Goal: Information Seeking & Learning: Find specific fact

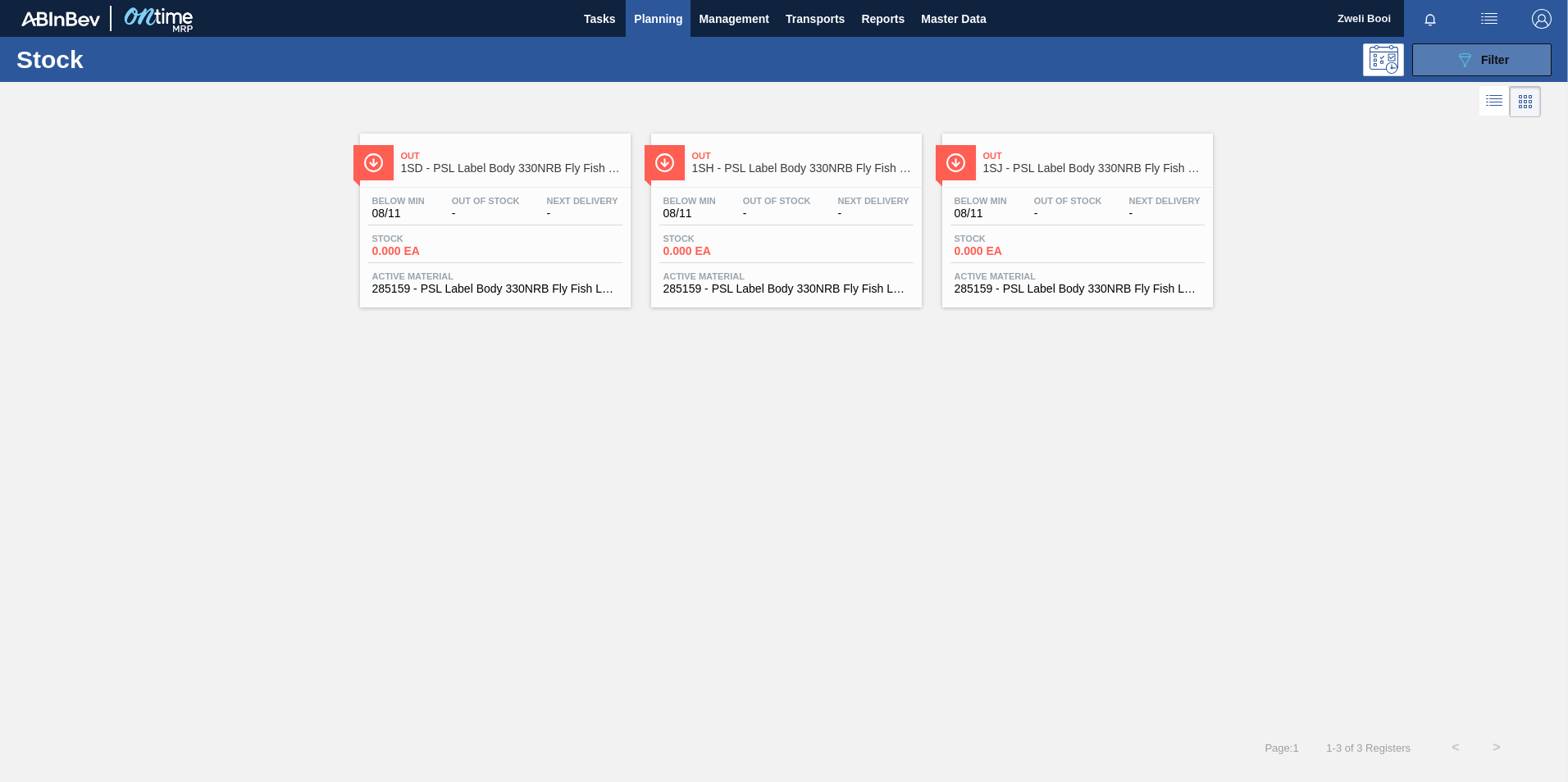
click at [1469, 58] on icon at bounding box center [1465, 60] width 12 height 14
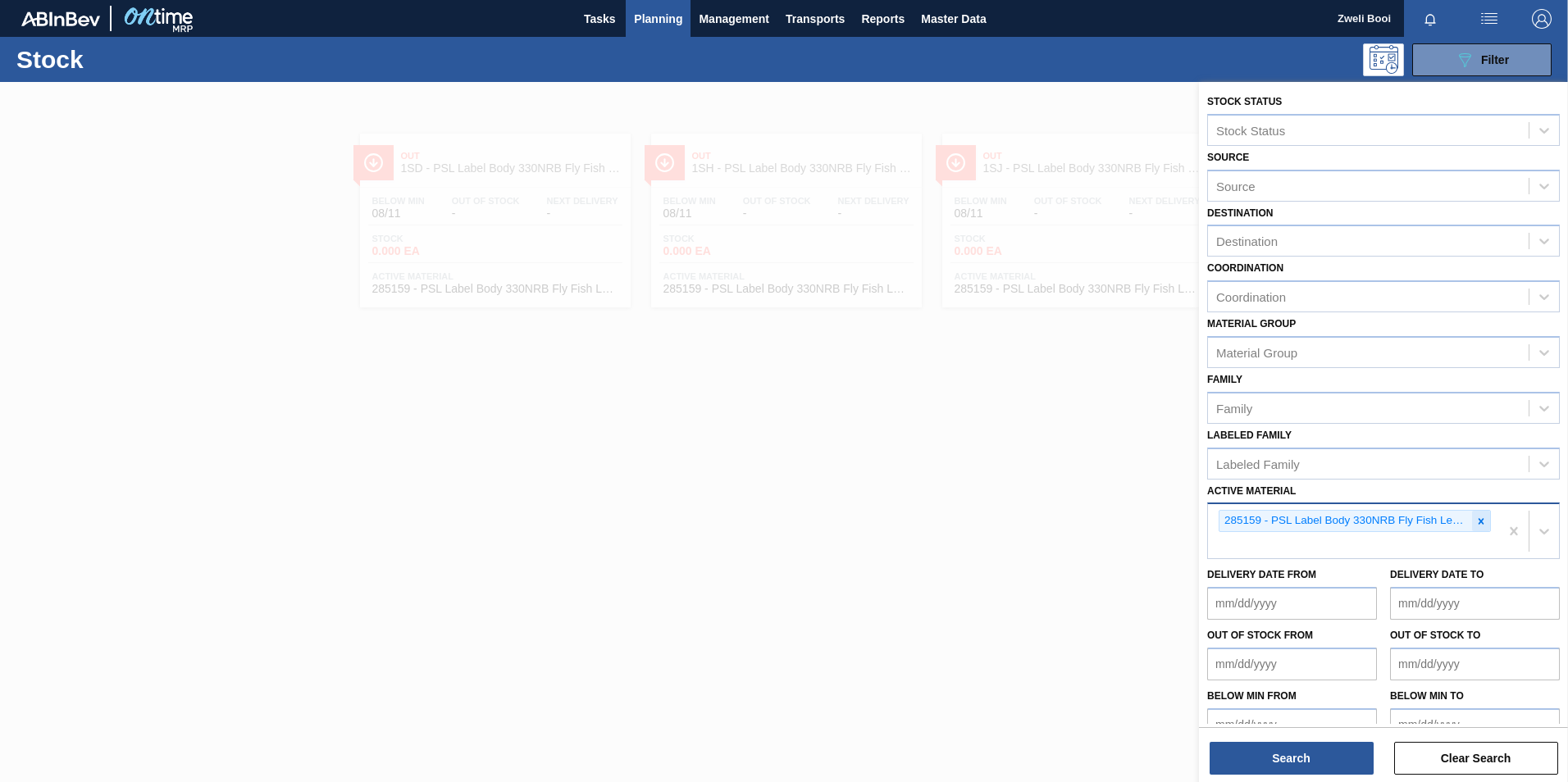
click at [1478, 520] on icon at bounding box center [1481, 521] width 6 height 6
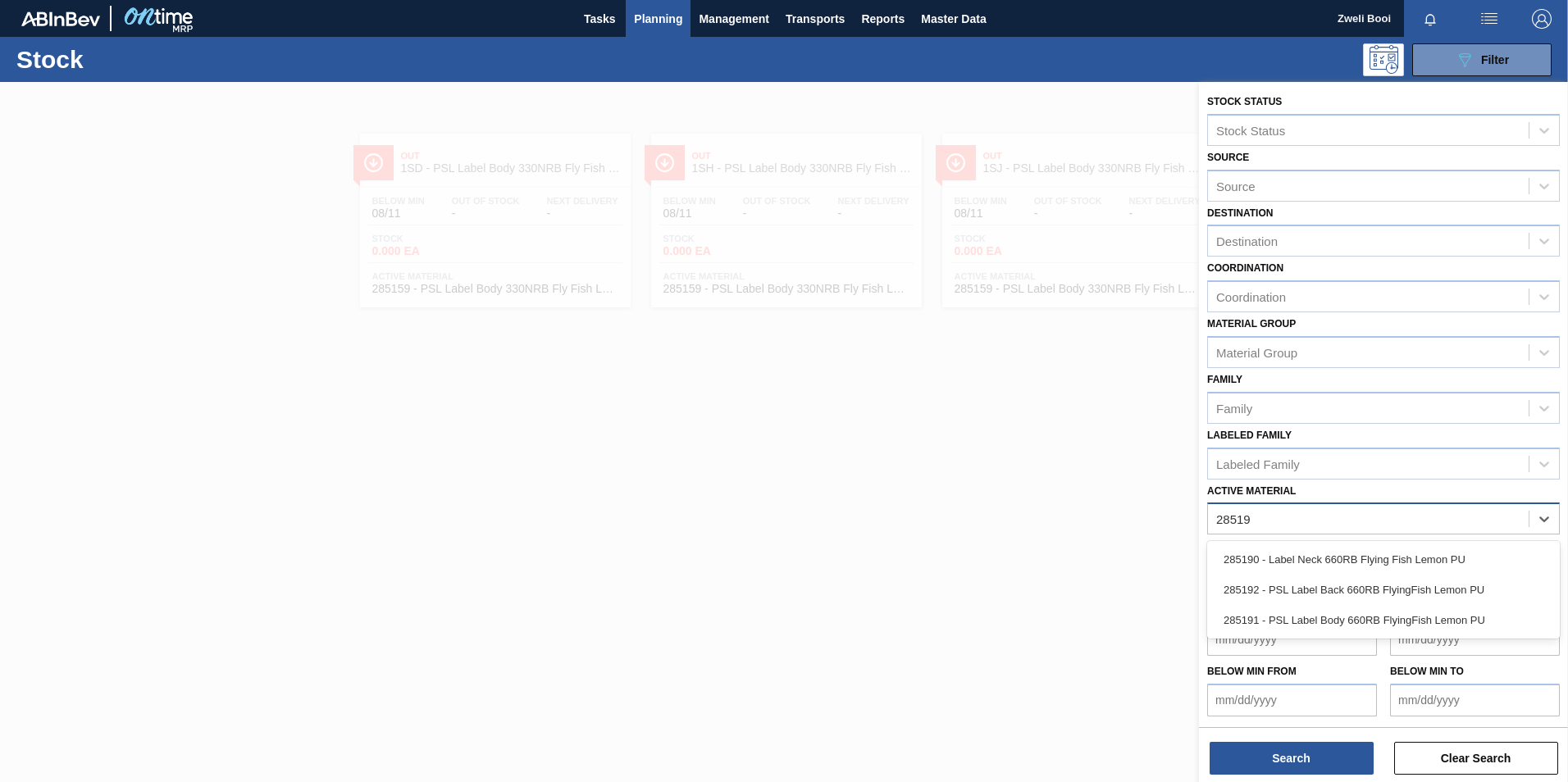
type Material "285192"
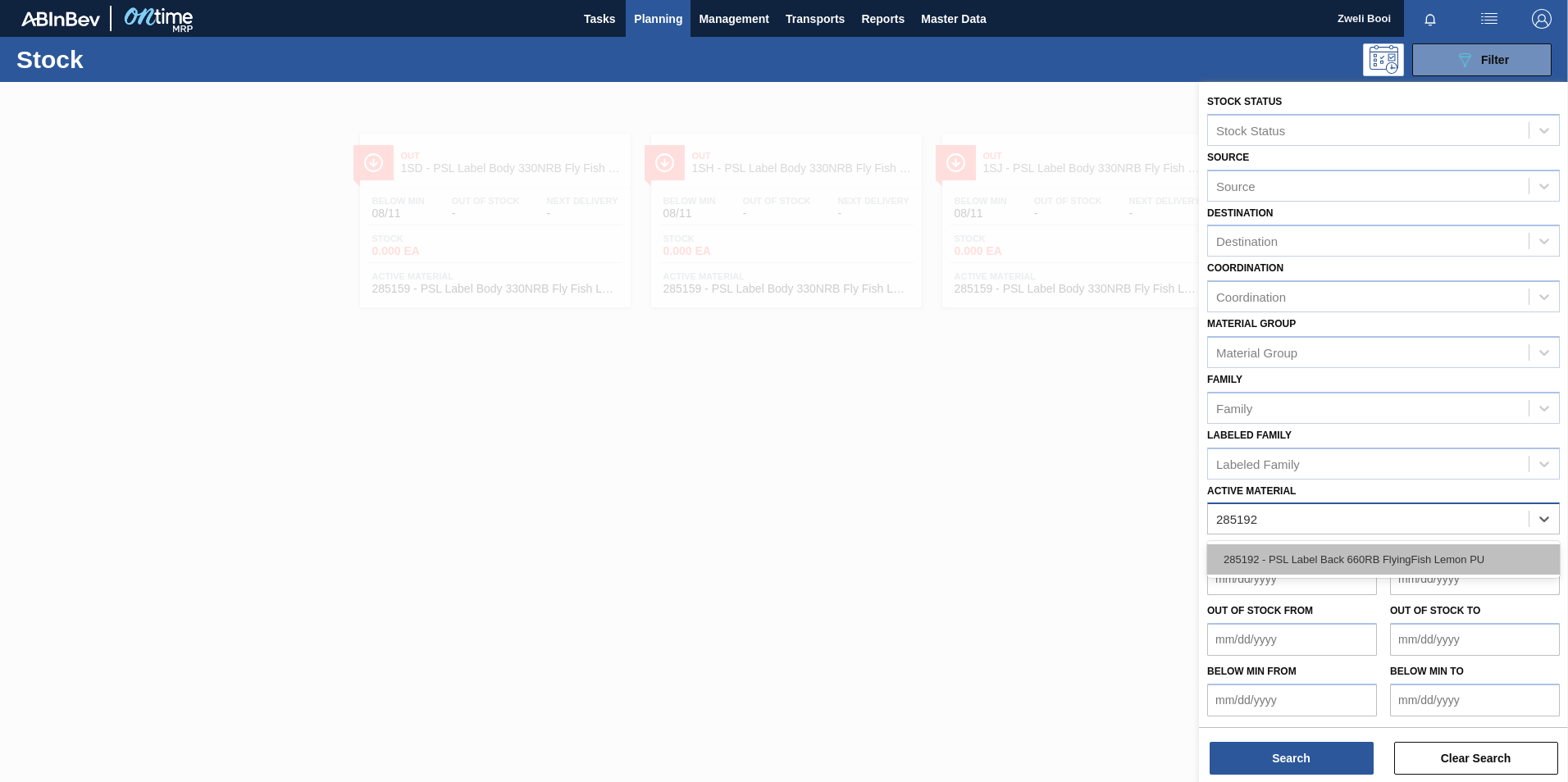
click at [1439, 553] on div "285192 - PSL Label Back 660RB FlyingFish Lemon PU" at bounding box center [1382, 559] width 352 height 31
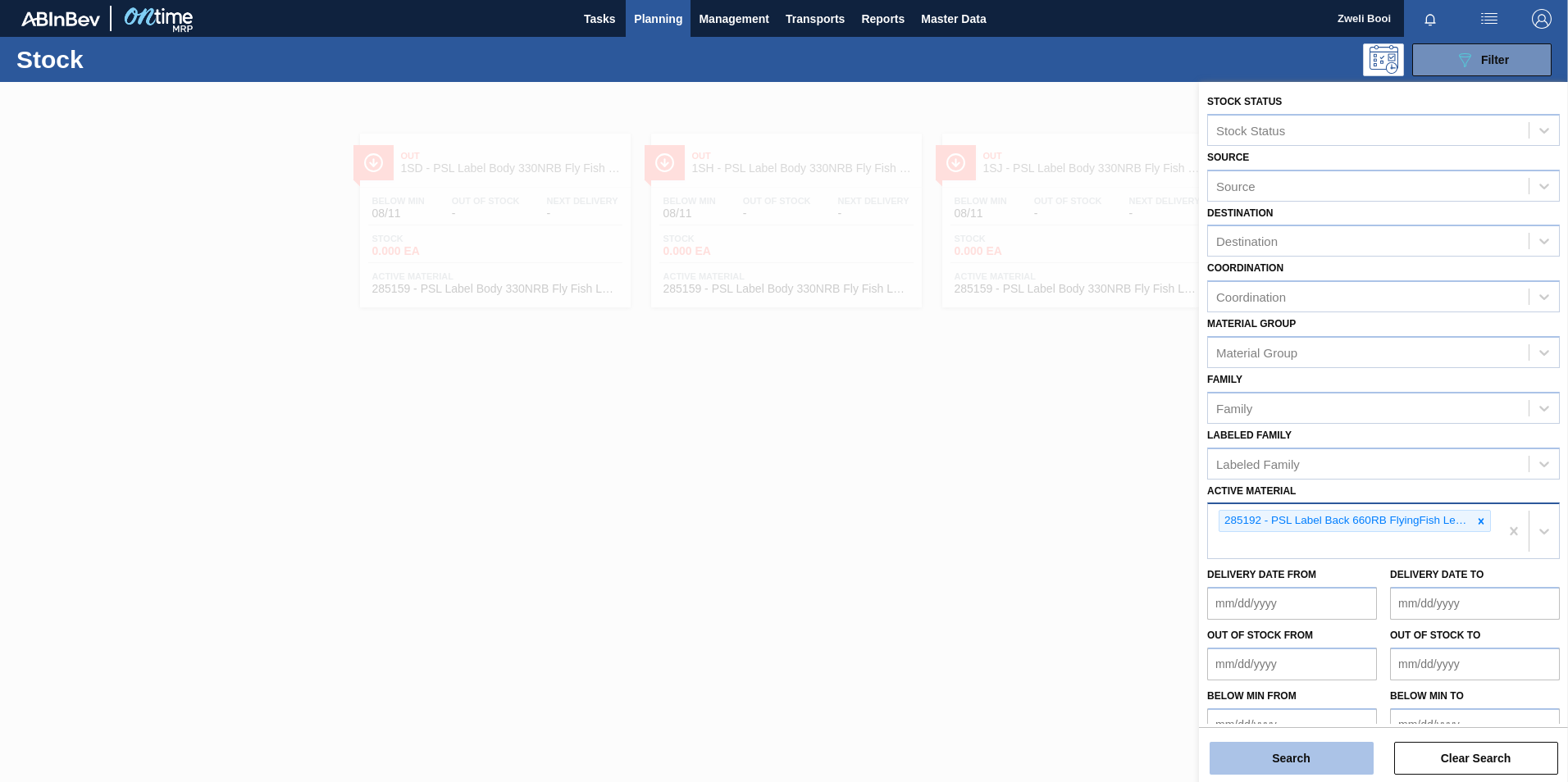
click at [1344, 764] on button "Search" at bounding box center [1291, 759] width 164 height 33
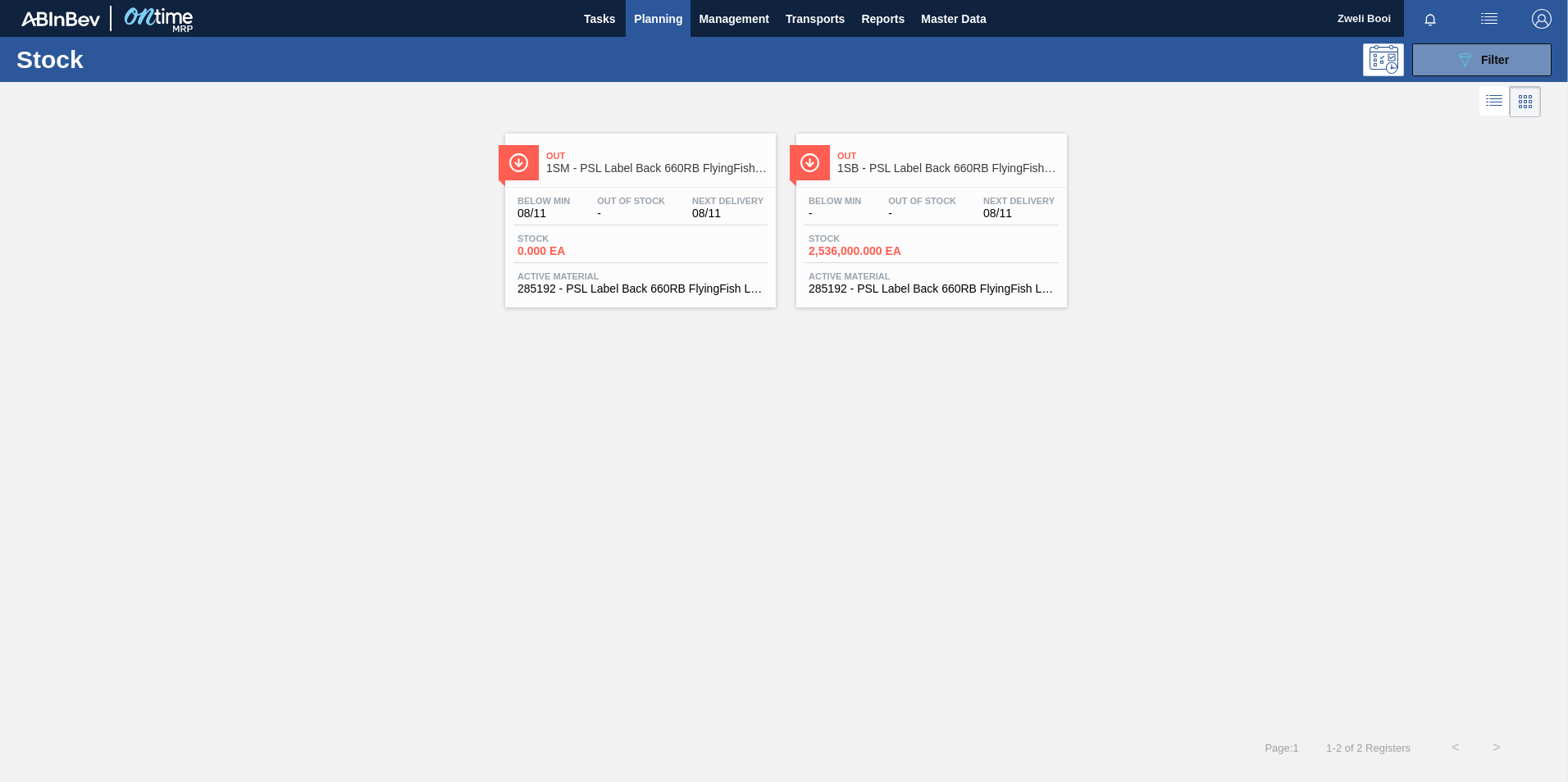
click at [949, 243] on div "Stock 2,536,000.000 EA" at bounding box center [931, 248] width 254 height 30
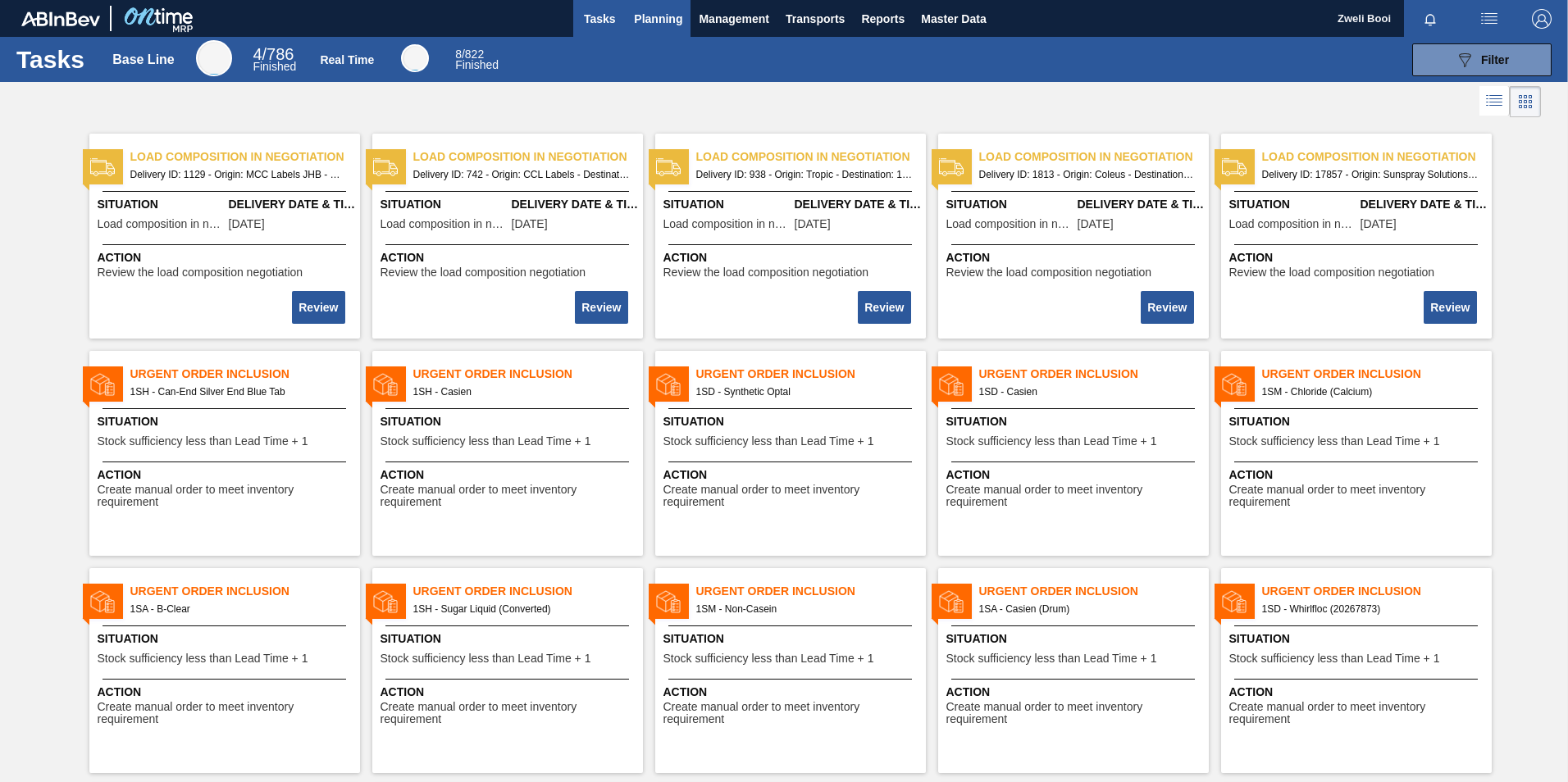
click at [666, 12] on span "Planning" at bounding box center [657, 19] width 49 height 20
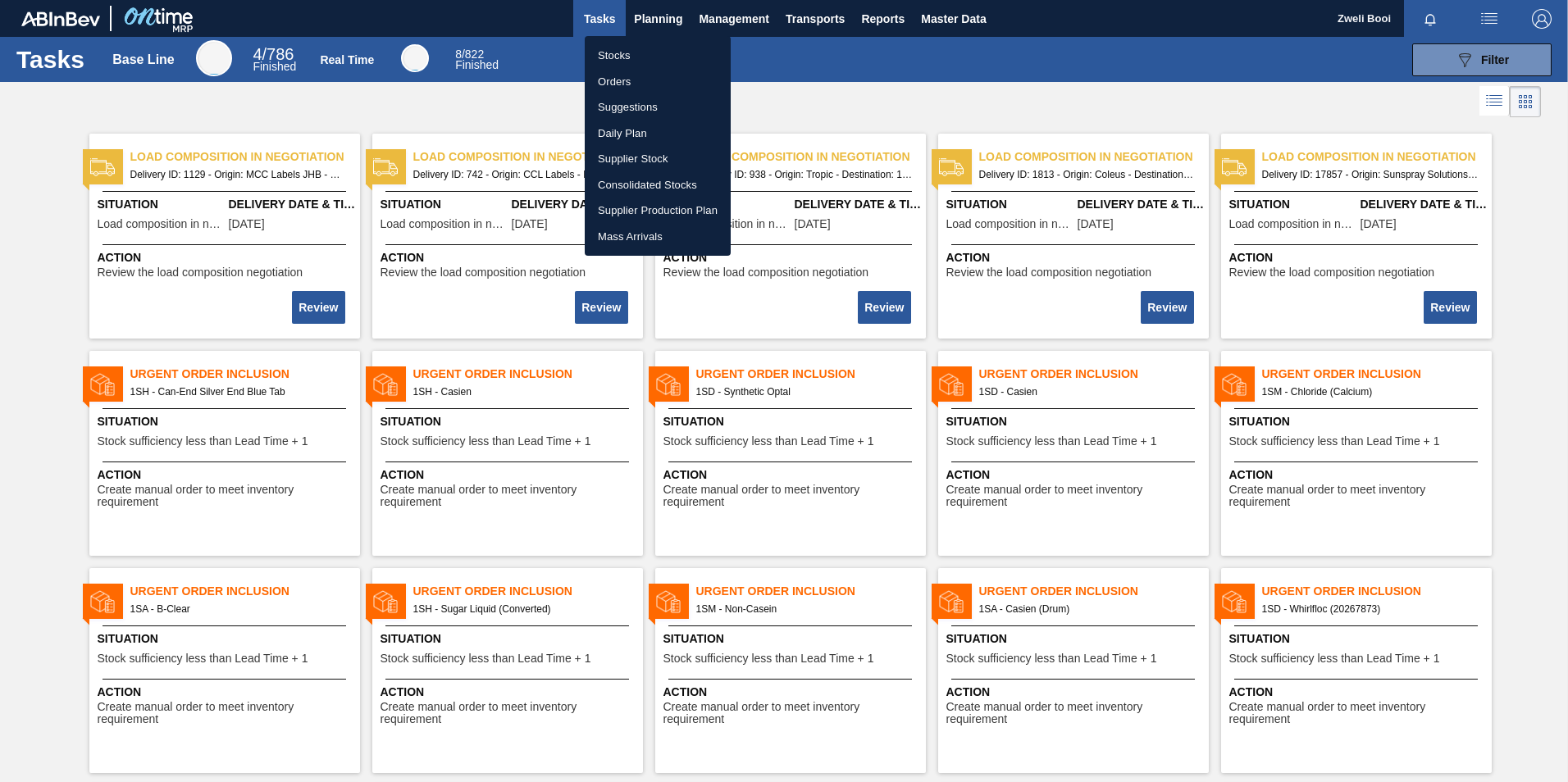
click at [629, 56] on li "Stocks" at bounding box center [657, 56] width 146 height 26
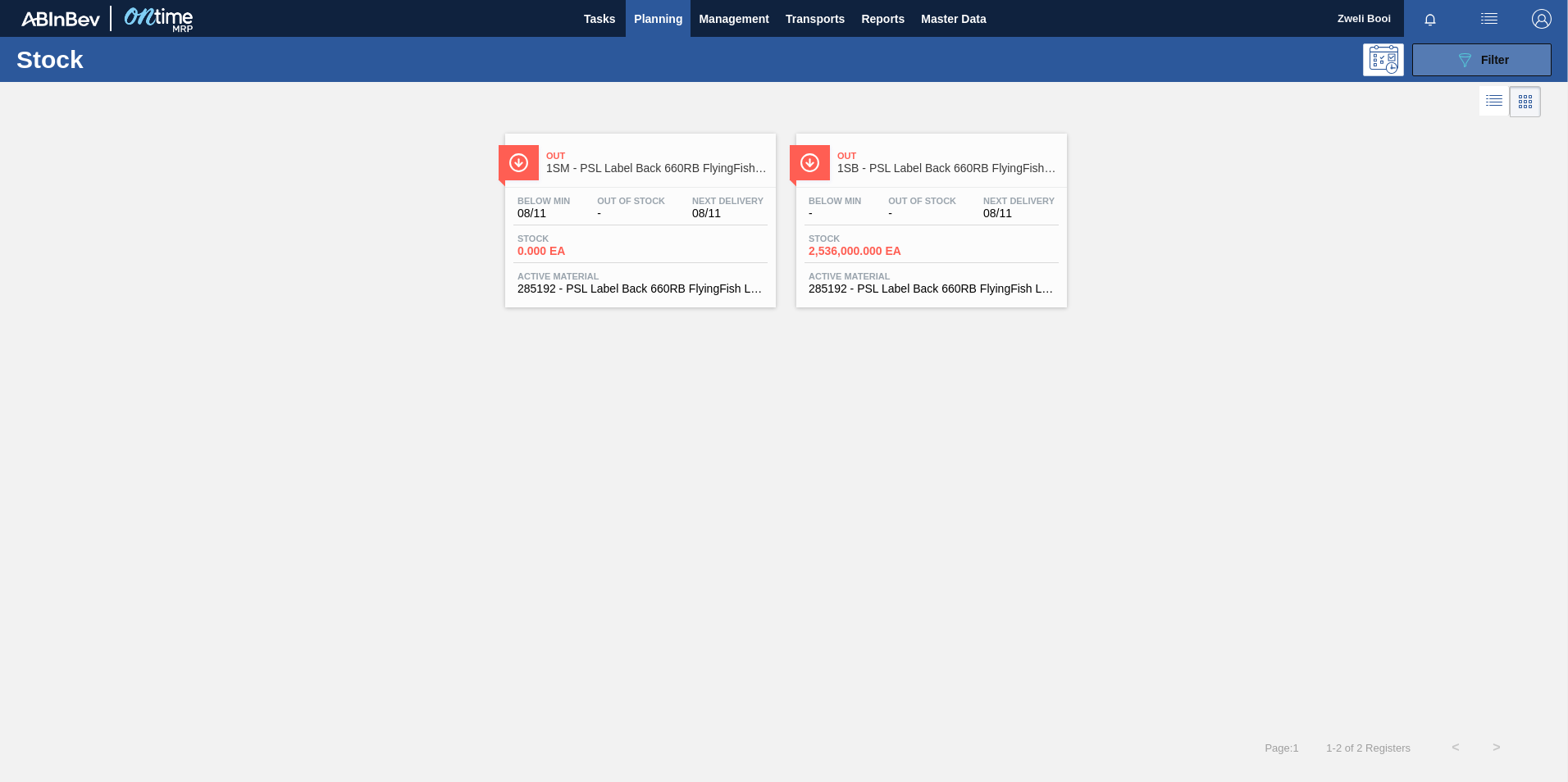
click at [1463, 52] on icon "089F7B8B-B2A5-4AFE-B5C0-19BA573D28AC" at bounding box center [1465, 60] width 20 height 20
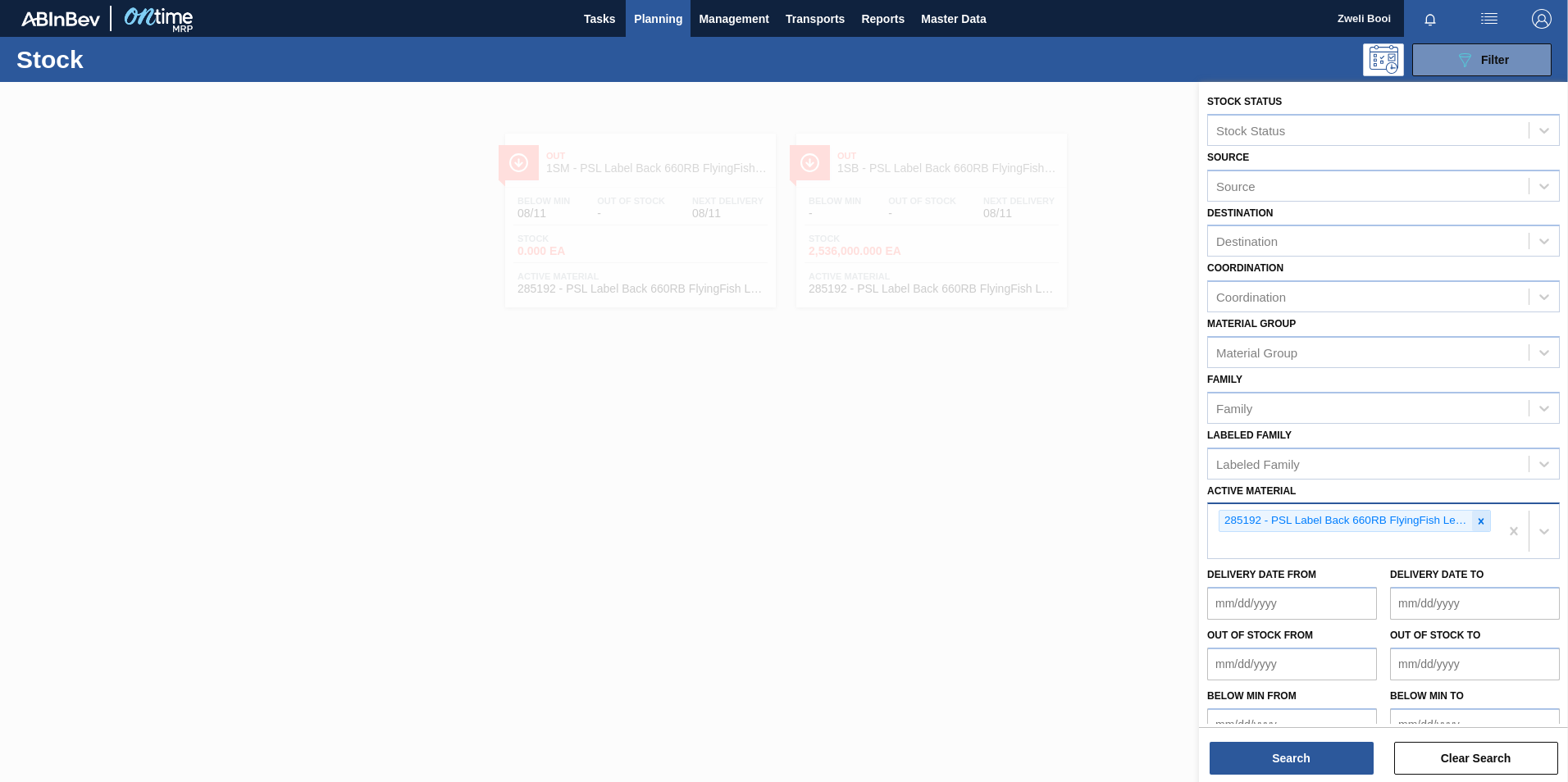
click at [1481, 516] on icon at bounding box center [1481, 521] width 12 height 12
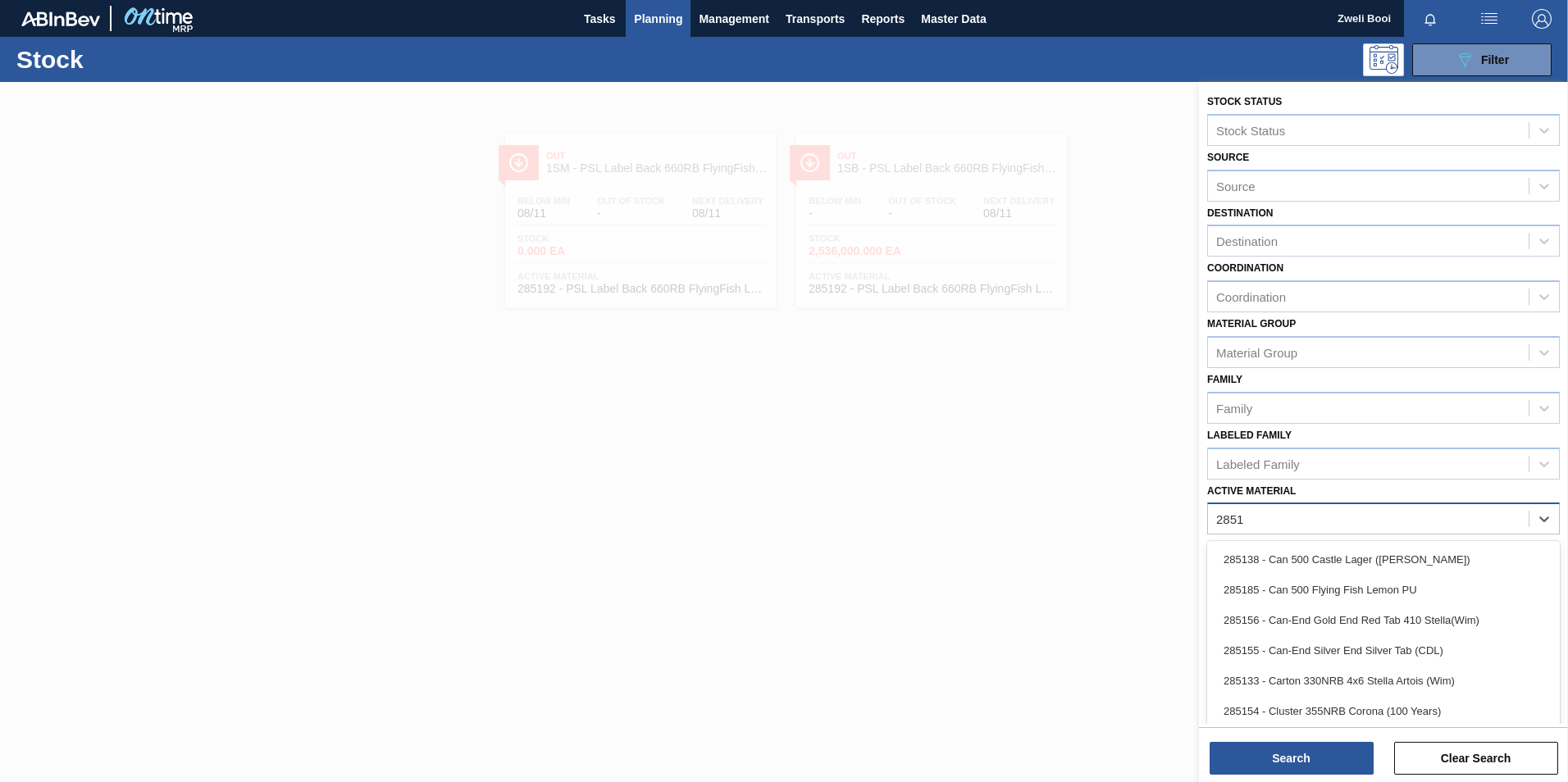
type Material "2851"
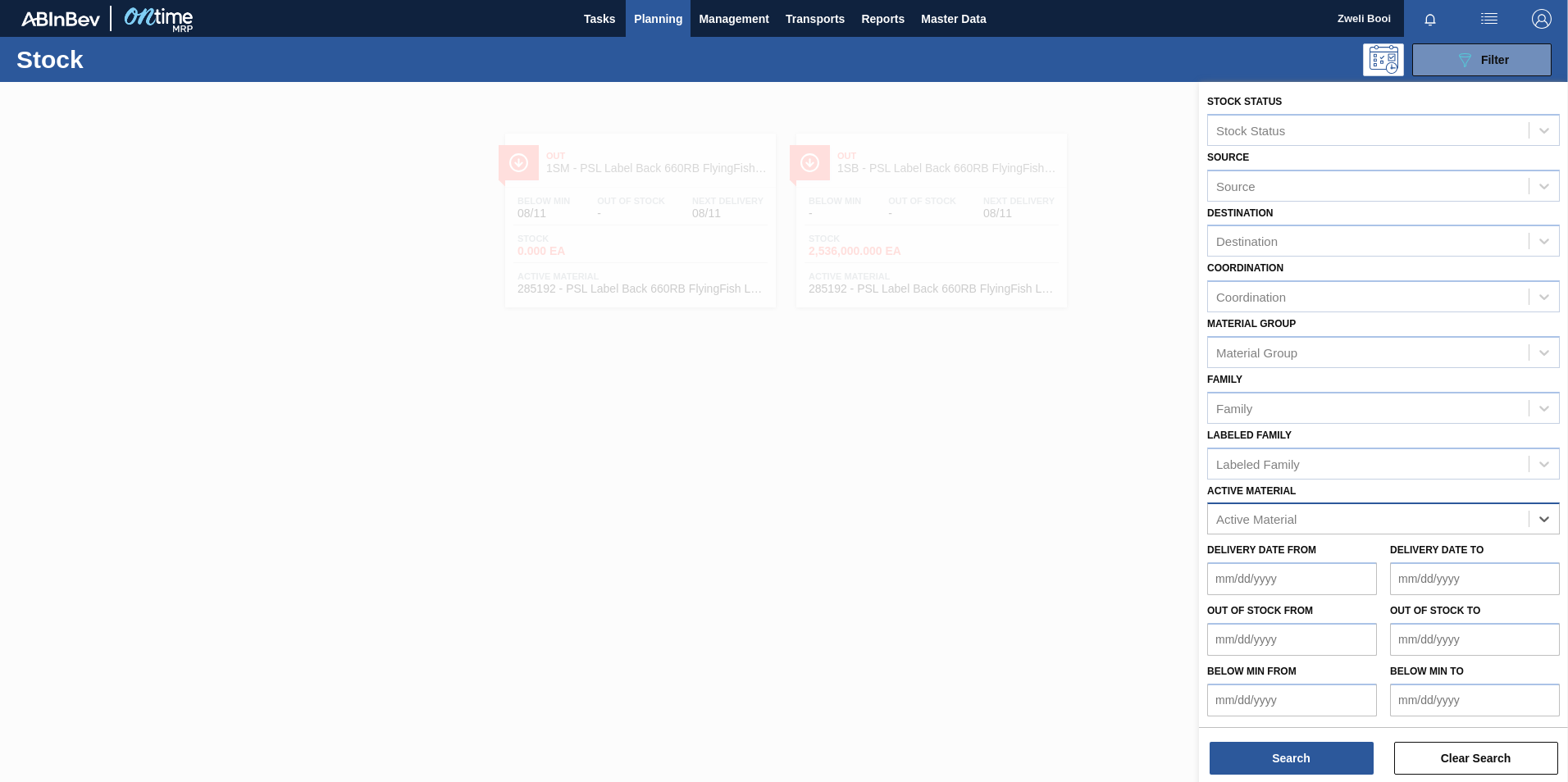
click at [1258, 524] on div "Active Material" at bounding box center [1255, 519] width 80 height 14
type Material "285152"
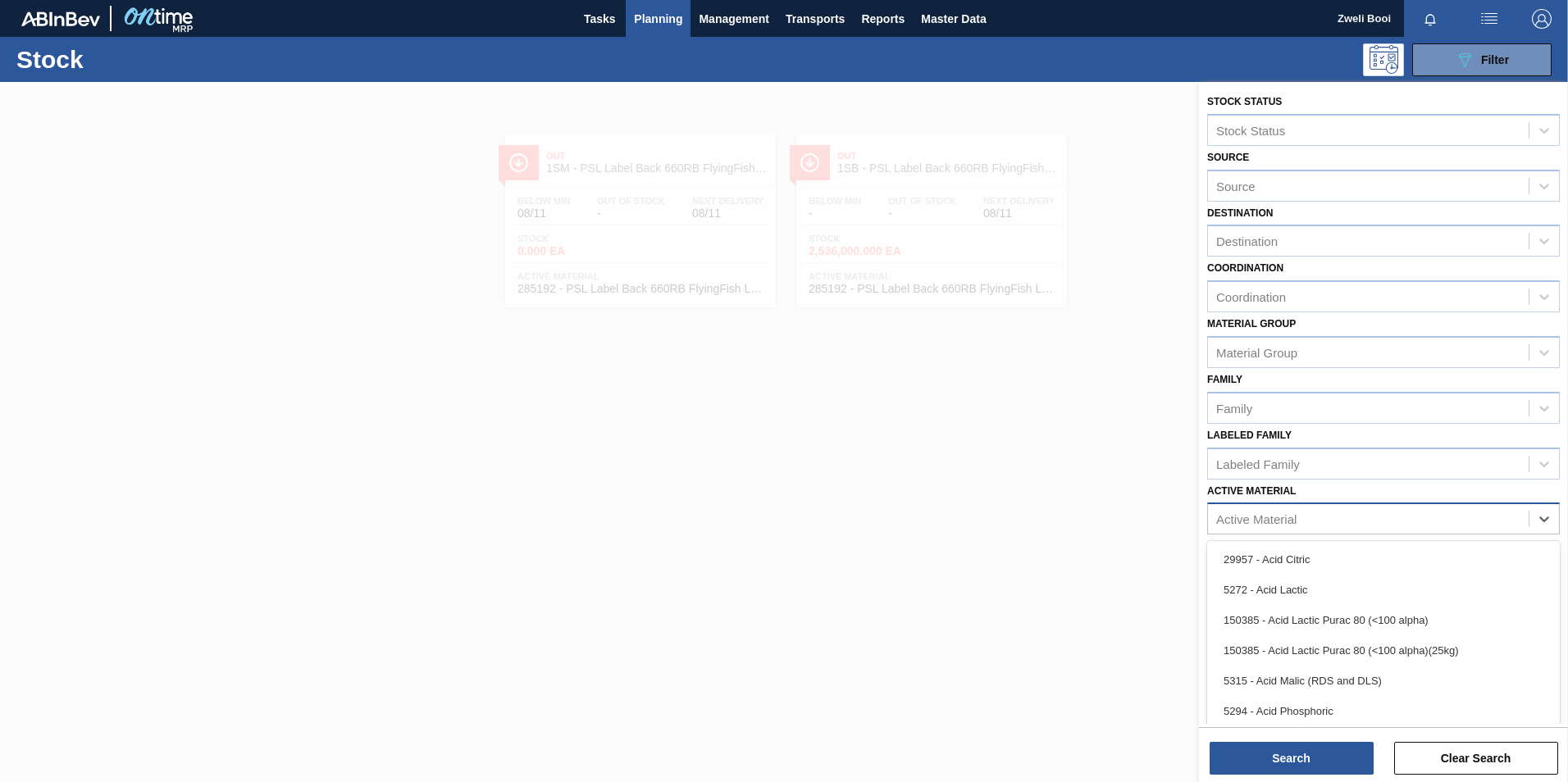
click at [1267, 520] on div "Active Material" at bounding box center [1255, 519] width 80 height 14
type Material "285159"
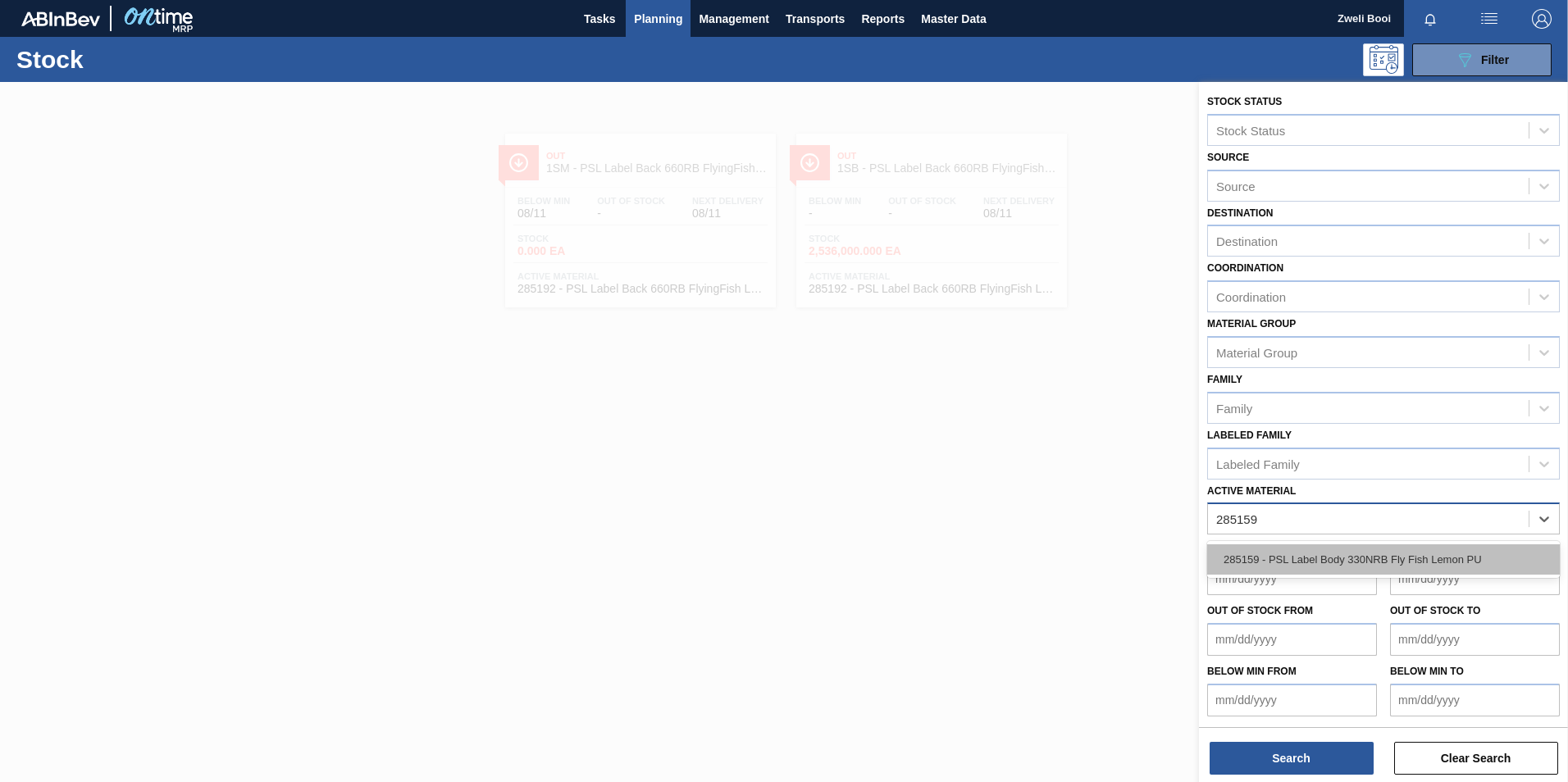
click at [1316, 549] on div "285159 - PSL Label Body 330NRB Fly Fish Lemon PU" at bounding box center [1382, 559] width 352 height 31
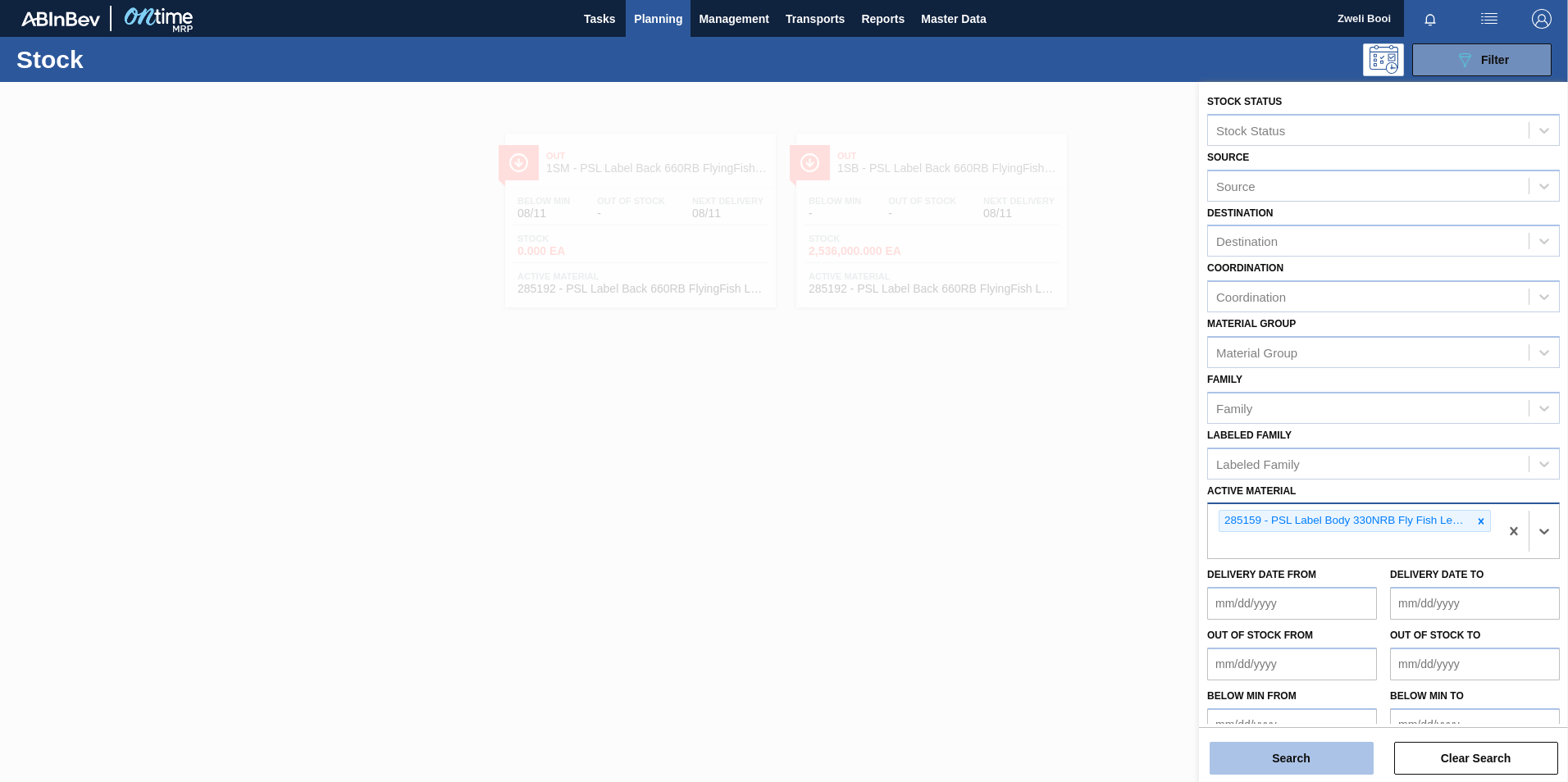
click at [1324, 766] on button "Search" at bounding box center [1291, 759] width 164 height 33
